Goal: Information Seeking & Learning: Learn about a topic

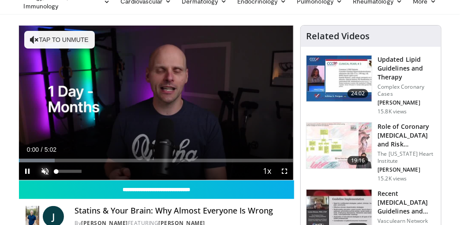
click at [46, 169] on span "Video Player" at bounding box center [46, 171] width 18 height 18
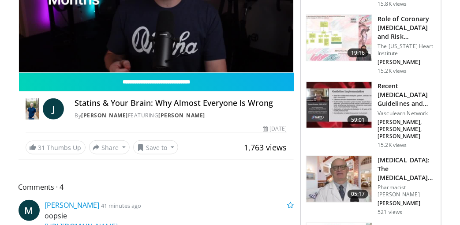
scroll to position [176, 0]
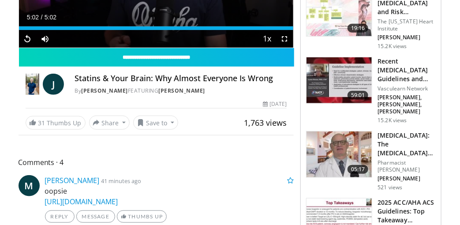
click at [394, 77] on h3 "Recent [MEDICAL_DATA] Guidelines and Integration into Clinical Practice" at bounding box center [407, 70] width 58 height 26
click at [394, 61] on h3 "Recent [MEDICAL_DATA] Guidelines and Integration into Clinical Practice" at bounding box center [407, 70] width 58 height 26
